Goal: Task Accomplishment & Management: Manage account settings

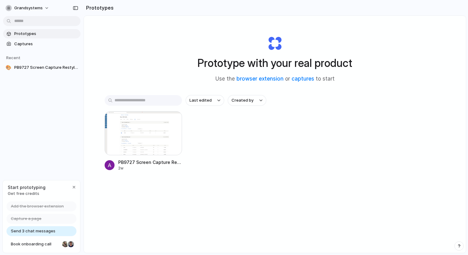
click at [32, 36] on span "Prototypes" at bounding box center [46, 34] width 64 height 6
drag, startPoint x: 28, startPoint y: 42, endPoint x: 26, endPoint y: 45, distance: 3.6
click at [28, 42] on span "Captures" at bounding box center [46, 44] width 64 height 6
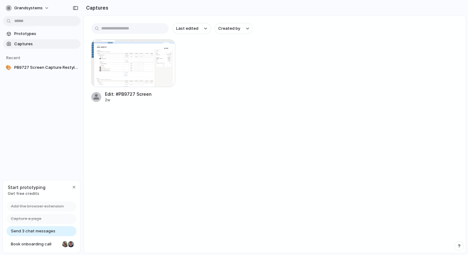
click at [142, 67] on div at bounding box center [133, 63] width 84 height 48
click at [19, 7] on span "grandsystems" at bounding box center [28, 8] width 28 height 6
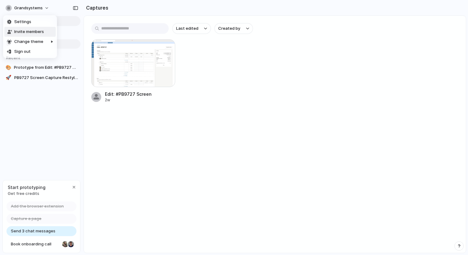
click at [22, 21] on span "Settings" at bounding box center [22, 22] width 17 height 6
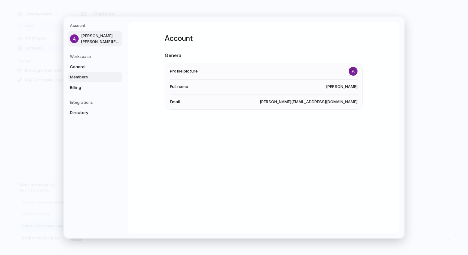
click at [102, 75] on span "Members" at bounding box center [90, 77] width 40 height 6
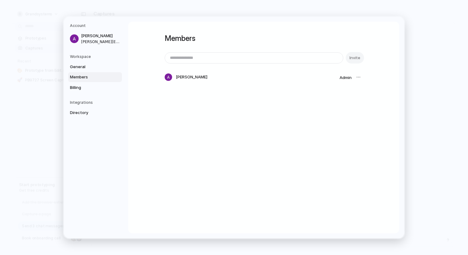
click at [359, 76] on div at bounding box center [358, 77] width 9 height 9
click at [97, 67] on span "General" at bounding box center [90, 67] width 40 height 6
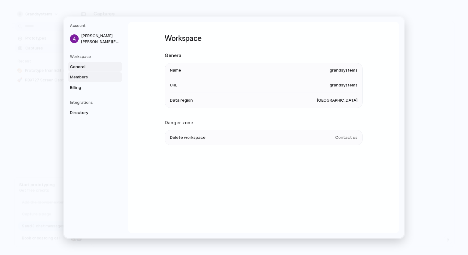
click at [98, 74] on span "Members" at bounding box center [90, 77] width 40 height 6
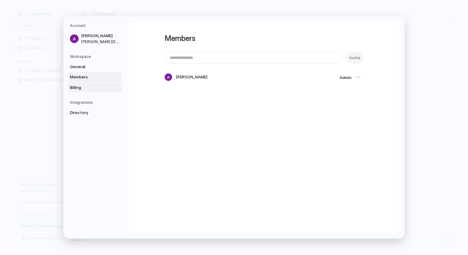
click at [102, 88] on span "Billing" at bounding box center [90, 88] width 40 height 6
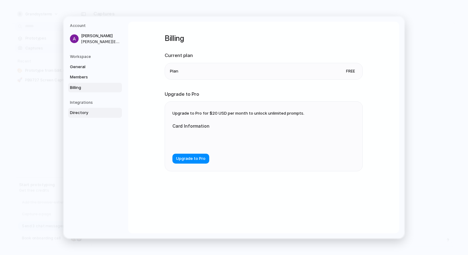
click at [104, 109] on link "Directory" at bounding box center [95, 113] width 54 height 10
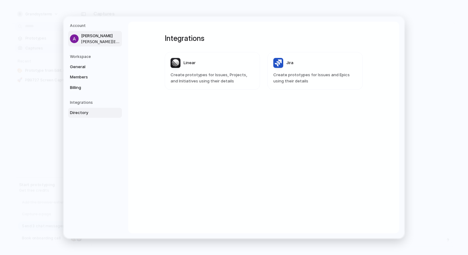
click at [99, 39] on span "[PERSON_NAME][EMAIL_ADDRESS][DOMAIN_NAME]" at bounding box center [101, 42] width 40 height 6
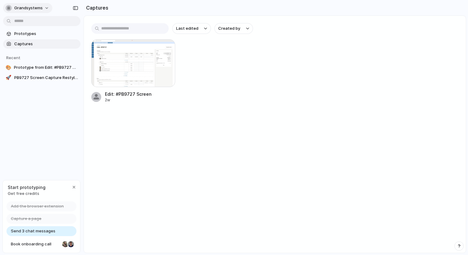
click at [30, 9] on span "grandsystems" at bounding box center [28, 8] width 28 height 6
click at [36, 22] on li "Settings" at bounding box center [29, 22] width 51 height 10
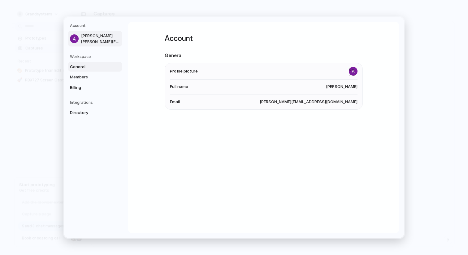
click at [101, 66] on span "General" at bounding box center [90, 67] width 40 height 6
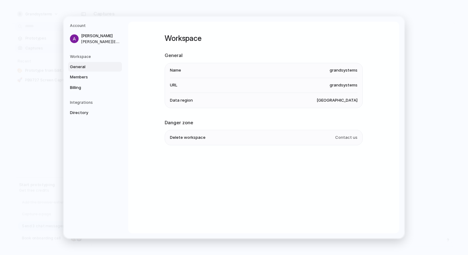
click at [286, 65] on li "Name grandsystems" at bounding box center [264, 70] width 188 height 15
drag, startPoint x: 294, startPoint y: 74, endPoint x: 296, endPoint y: 81, distance: 7.8
click at [296, 81] on ul "Name grandsystems URL grandsystems Data region [GEOGRAPHIC_DATA]" at bounding box center [264, 85] width 198 height 45
click at [285, 94] on ul "Name grandsystems URL grandsystems Data region [GEOGRAPHIC_DATA]" at bounding box center [264, 85] width 198 height 45
click at [94, 87] on span "Billing" at bounding box center [90, 88] width 40 height 6
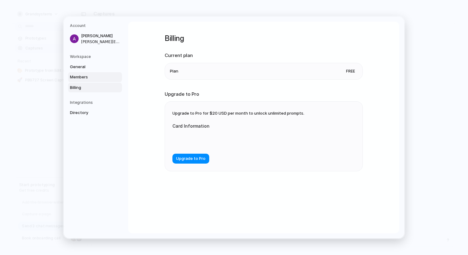
click at [111, 79] on link "Members" at bounding box center [95, 77] width 54 height 10
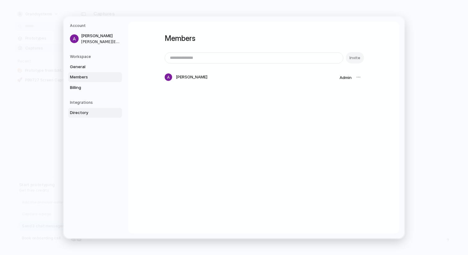
click at [104, 114] on span "Directory" at bounding box center [90, 113] width 40 height 6
